Goal: Information Seeking & Learning: Learn about a topic

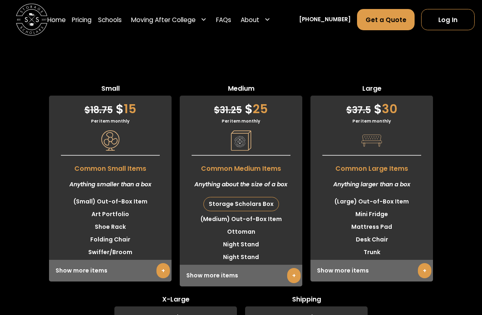
scroll to position [2022, 0]
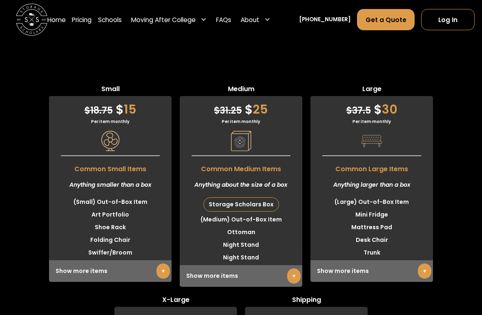
click at [389, 168] on span "Common Large Items" at bounding box center [372, 167] width 123 height 14
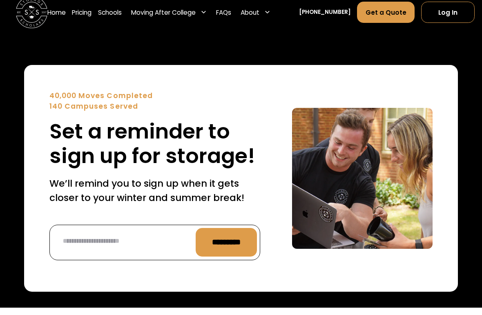
scroll to position [3121, 0]
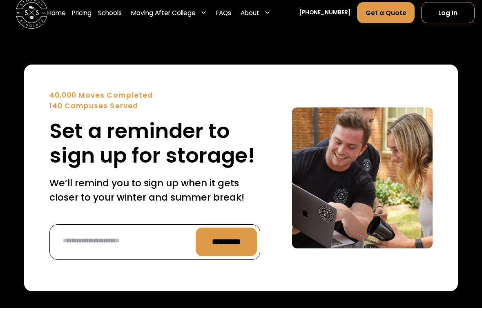
click at [237, 235] on input "*********" at bounding box center [226, 249] width 61 height 29
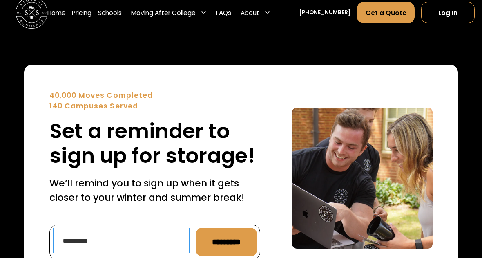
type input "**********"
click at [237, 235] on input "*********" at bounding box center [226, 249] width 61 height 29
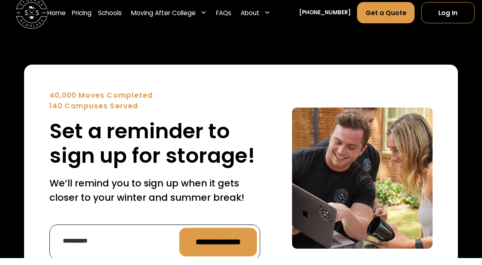
type input "**********"
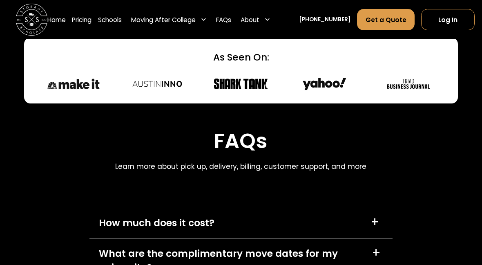
scroll to position [3424, 0]
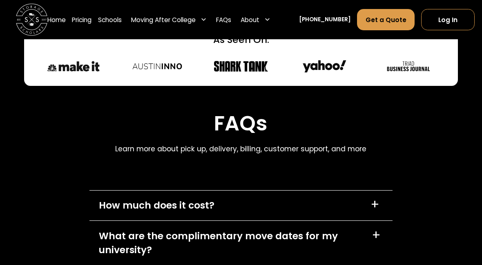
click at [379, 199] on div "+" at bounding box center [375, 205] width 9 height 13
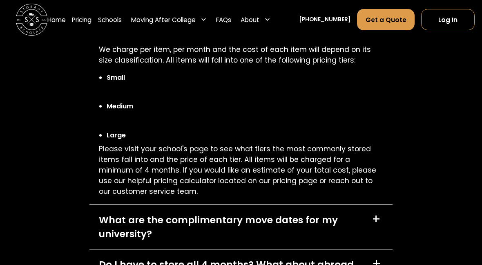
scroll to position [3600, 0]
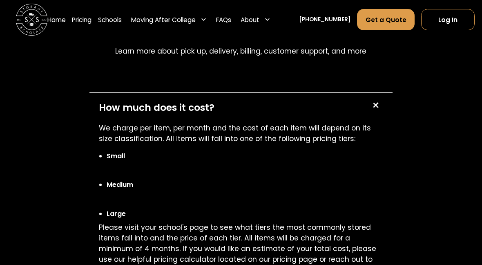
click at [382, 98] on div "+" at bounding box center [375, 105] width 15 height 15
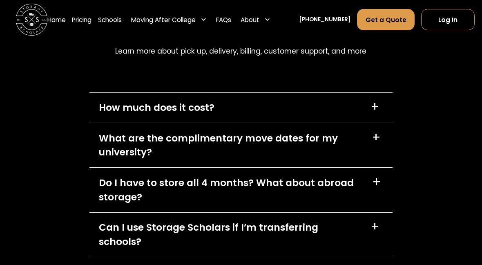
click at [296, 134] on div "What are the complimentary move dates for my university?" at bounding box center [231, 145] width 264 height 29
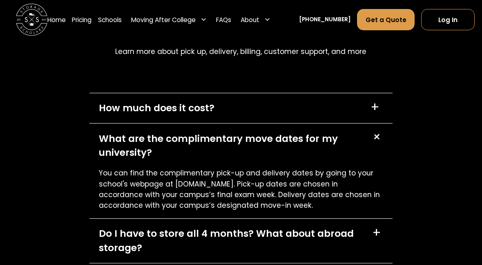
scroll to position [3513, 0]
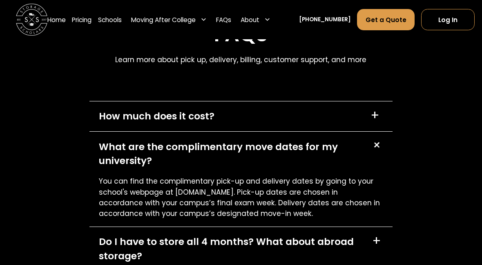
click at [380, 138] on div "+" at bounding box center [376, 144] width 15 height 15
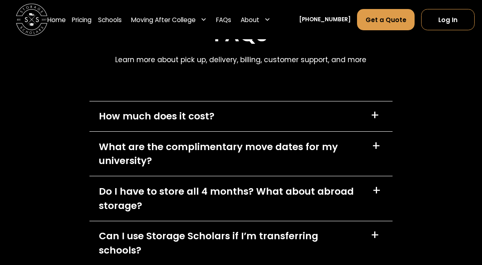
click at [376, 184] on div "+" at bounding box center [376, 190] width 9 height 13
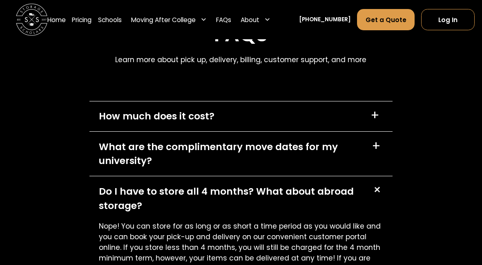
click at [382, 183] on div "+" at bounding box center [377, 190] width 17 height 17
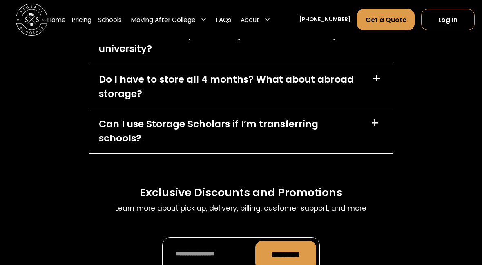
scroll to position [3625, 0]
click at [382, 118] on div "+" at bounding box center [377, 123] width 13 height 13
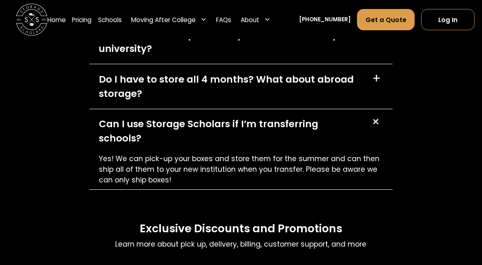
click at [380, 114] on div "+" at bounding box center [375, 121] width 15 height 15
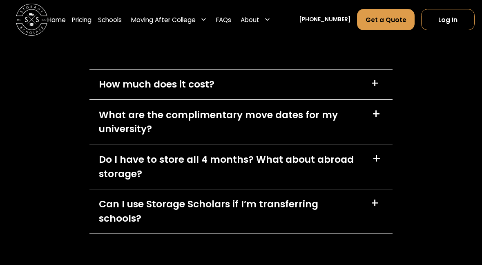
scroll to position [3545, 0]
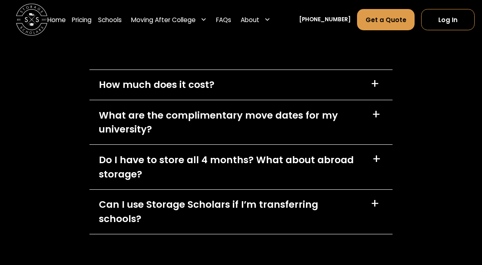
click at [196, 19] on div "Moving After College" at bounding box center [163, 19] width 65 height 9
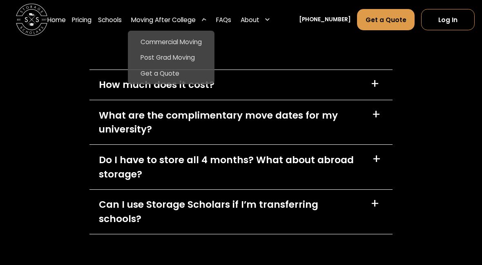
click at [291, 47] on div "FAQs Learn more about pick up, delivery, billing, customer support, and more Ho…" at bounding box center [240, 175] width 303 height 420
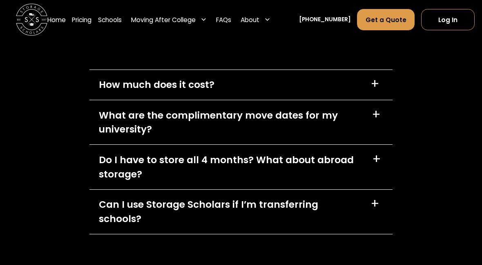
click at [229, 16] on link "FAQs" at bounding box center [223, 20] width 15 height 22
